Goal: Information Seeking & Learning: Learn about a topic

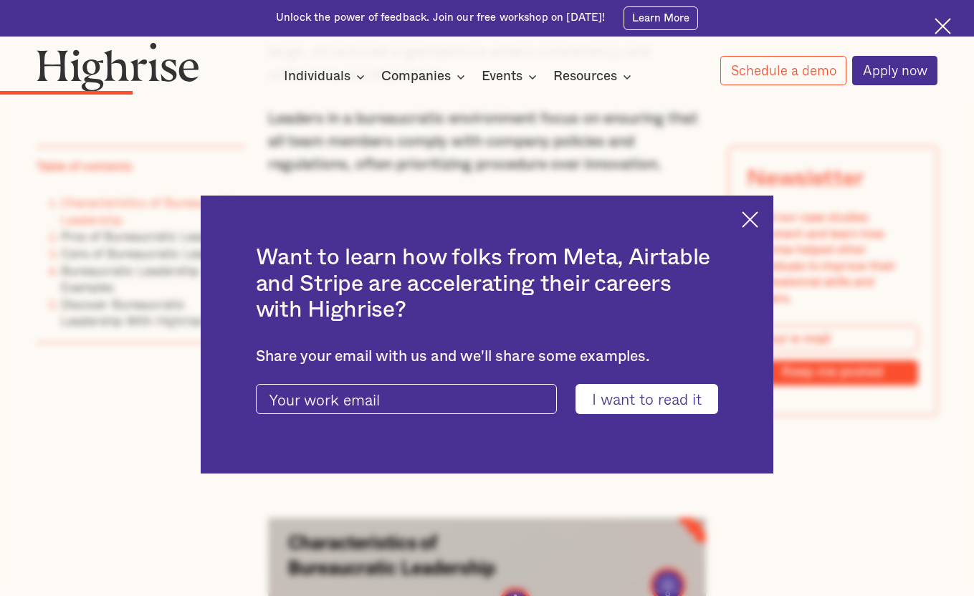
scroll to position [2027, 0]
click at [747, 211] on img at bounding box center [750, 219] width 16 height 16
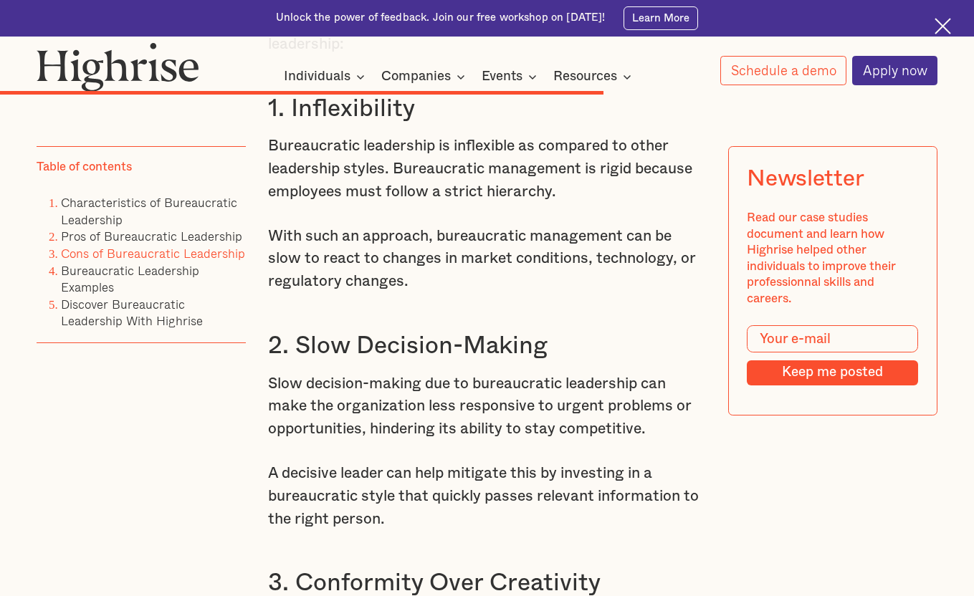
scroll to position [6764, 0]
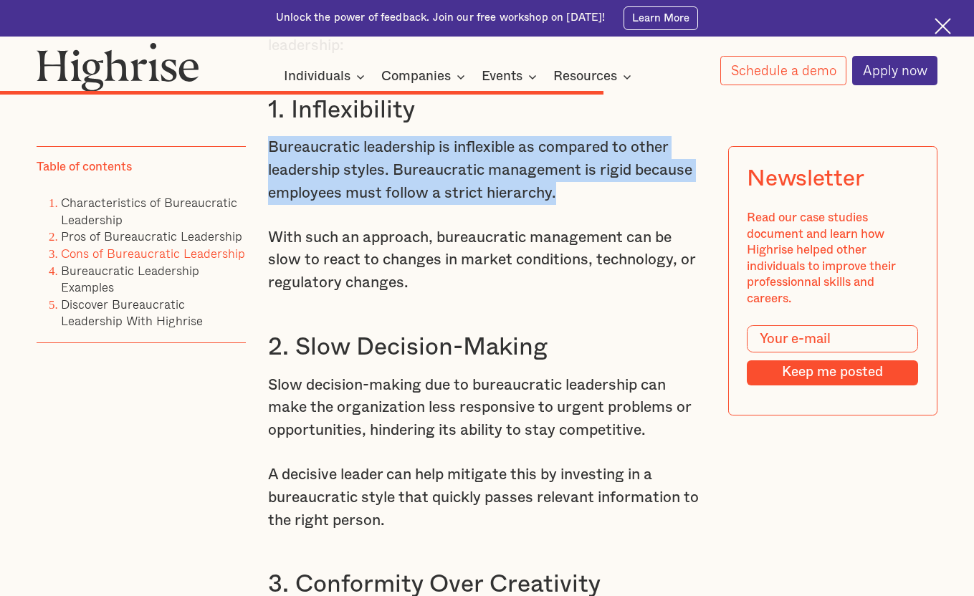
drag, startPoint x: 265, startPoint y: 153, endPoint x: 572, endPoint y: 196, distance: 309.7
copy p "Bureaucratic leadership is inflexible as compared to other leadership styles. B…"
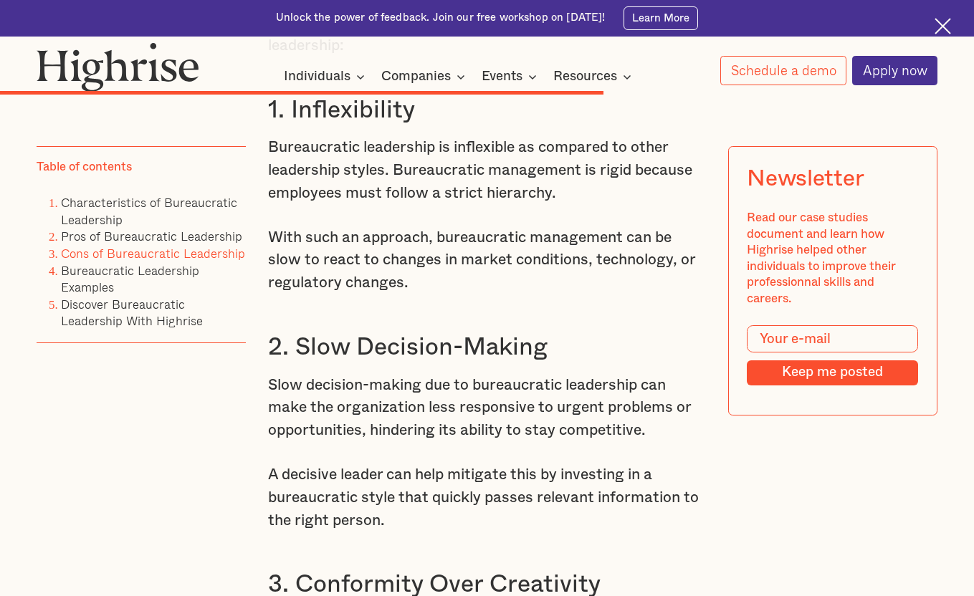
click at [373, 160] on p "Bureaucratic leadership is inflexible as compared to other leadership styles. B…" at bounding box center [486, 170] width 437 height 69
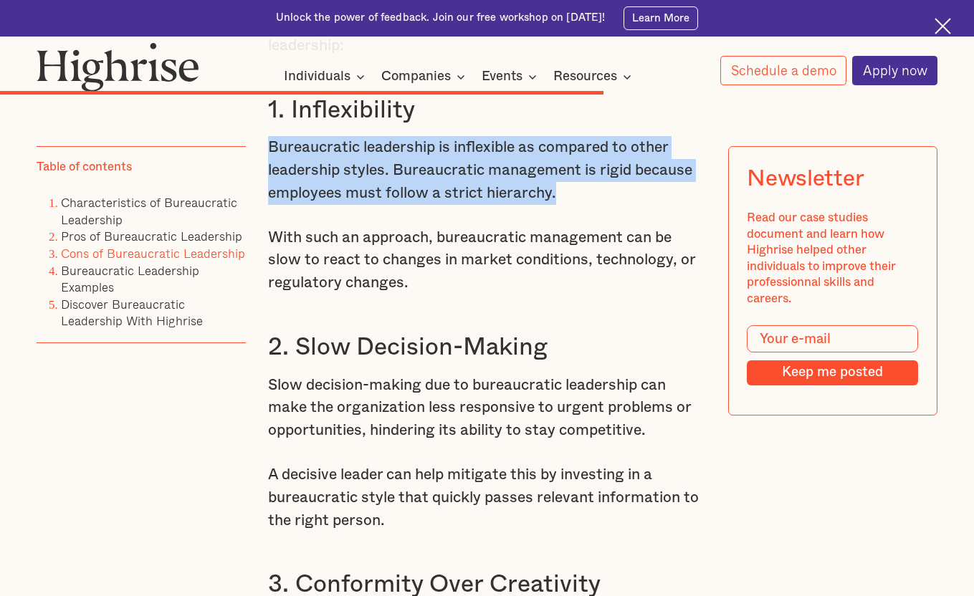
drag, startPoint x: 264, startPoint y: 151, endPoint x: 555, endPoint y: 199, distance: 295.5
copy p "Bureaucratic leadership is inflexible as compared to other leadership styles. B…"
